Goal: Task Accomplishment & Management: Use online tool/utility

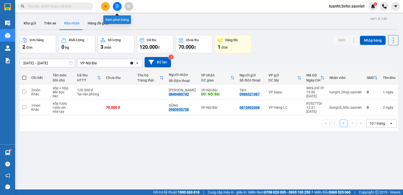
click at [120, 5] on button at bounding box center [117, 6] width 9 height 9
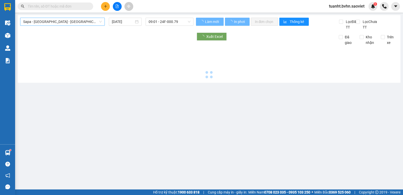
click at [82, 24] on span "Sapa - [GEOGRAPHIC_DATA] - [GEOGRAPHIC_DATA] ([GEOGRAPHIC_DATA])" at bounding box center [62, 22] width 79 height 8
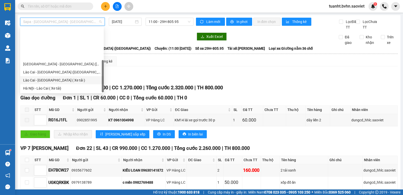
scroll to position [40, 0]
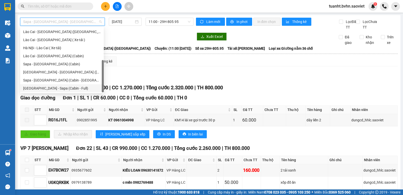
click at [79, 87] on div "[GEOGRAPHIC_DATA] - Sapa (Cabin - Full)" at bounding box center [62, 88] width 78 height 6
type input "[DATE]"
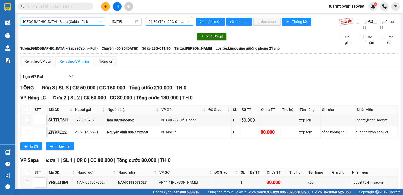
click at [162, 22] on span "06:30 (TC) - 29G-011.96" at bounding box center [169, 22] width 42 height 8
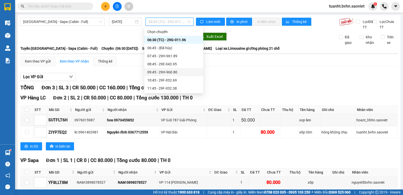
click at [175, 72] on div "09:45 - 29H-960.80" at bounding box center [173, 72] width 53 height 6
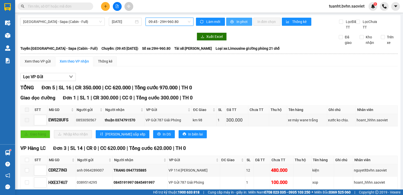
click at [245, 21] on span "In phơi" at bounding box center [242, 22] width 12 height 6
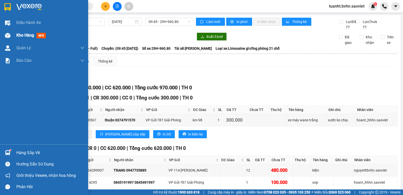
click at [6, 36] on img at bounding box center [7, 35] width 5 height 5
